Goal: Navigation & Orientation: Find specific page/section

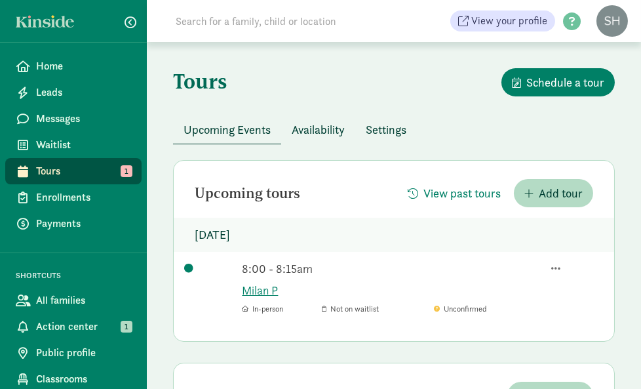
drag, startPoint x: 401, startPoint y: 8, endPoint x: 305, endPoint y: 78, distance: 119.2
click at [305, 78] on div "Tours Schedule a tour" at bounding box center [394, 91] width 442 height 47
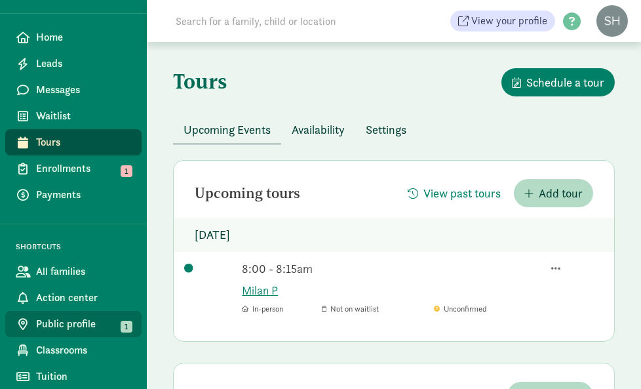
click at [103, 325] on span "Public profile" at bounding box center [83, 324] width 95 height 16
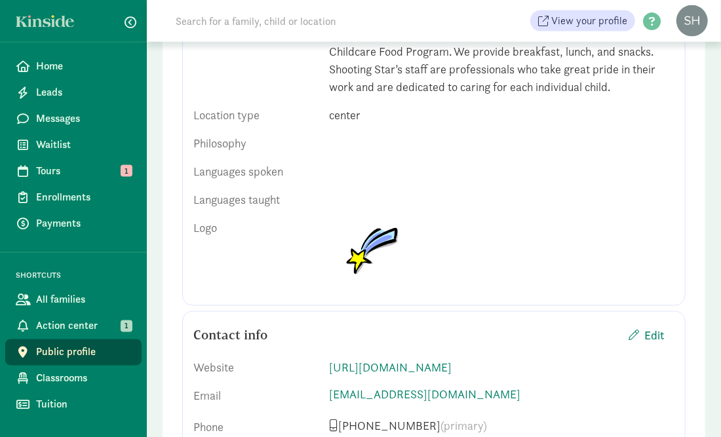
scroll to position [861, 0]
click at [56, 388] on span "Tuition" at bounding box center [83, 405] width 95 height 16
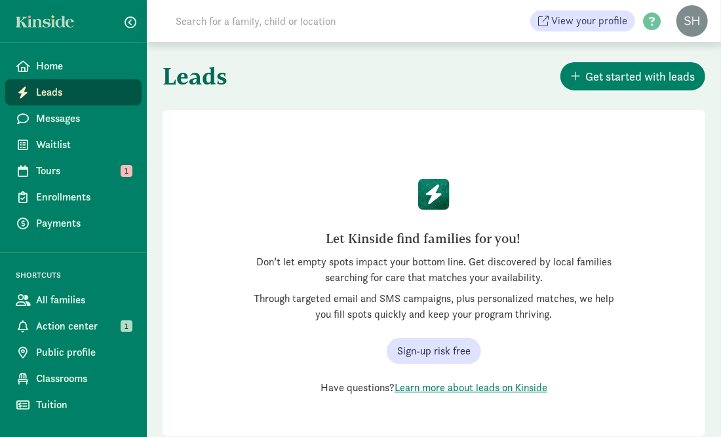
scroll to position [35, 0]
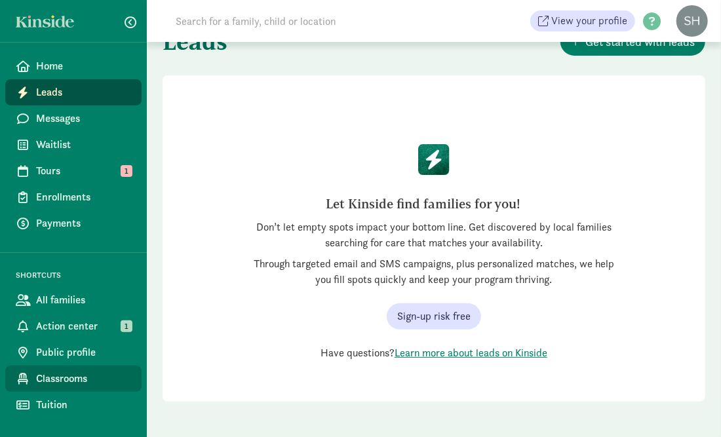
click at [71, 372] on span "Classrooms" at bounding box center [83, 379] width 95 height 16
